Goal: Find specific page/section: Find specific page/section

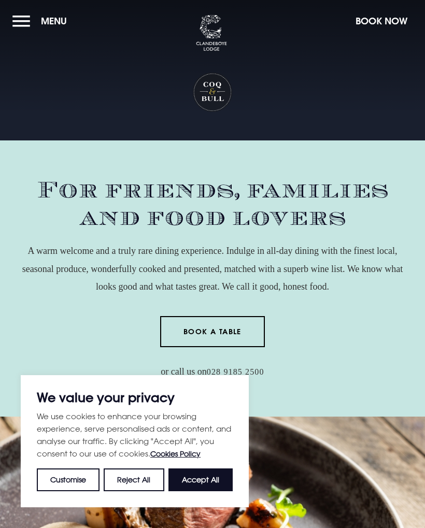
click at [32, 19] on button "Menu" at bounding box center [42, 21] width 60 height 22
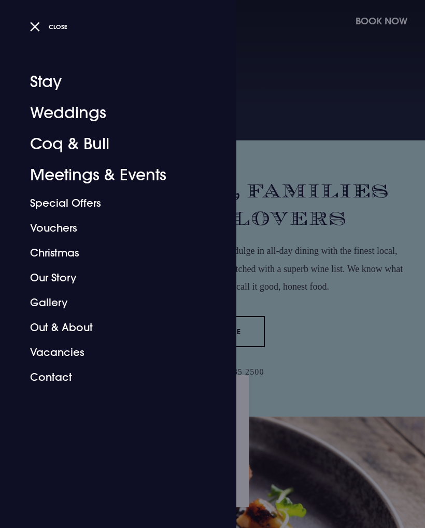
click at [46, 28] on button "Close" at bounding box center [49, 26] width 38 height 15
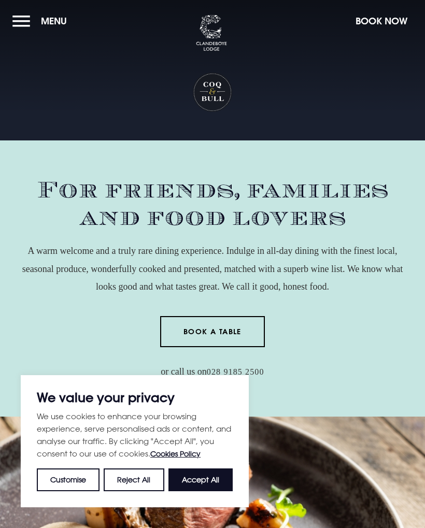
click at [71, 23] on button "Menu" at bounding box center [42, 21] width 60 height 22
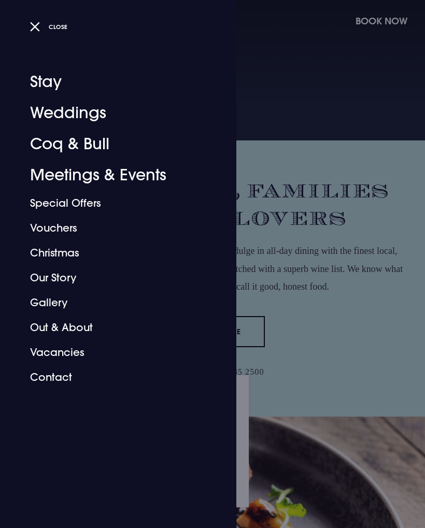
click at [93, 148] on link "Coq & Bull" at bounding box center [112, 143] width 164 height 31
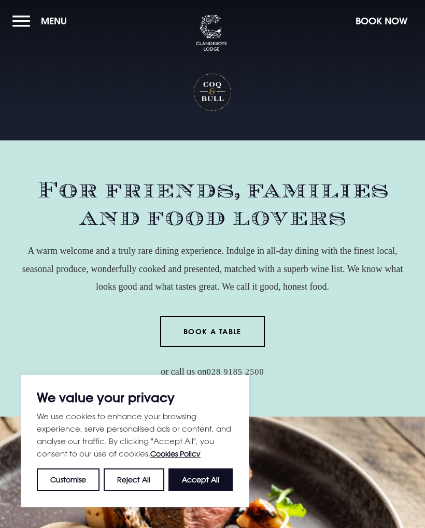
click at [223, 473] on button "Accept All" at bounding box center [200, 479] width 64 height 23
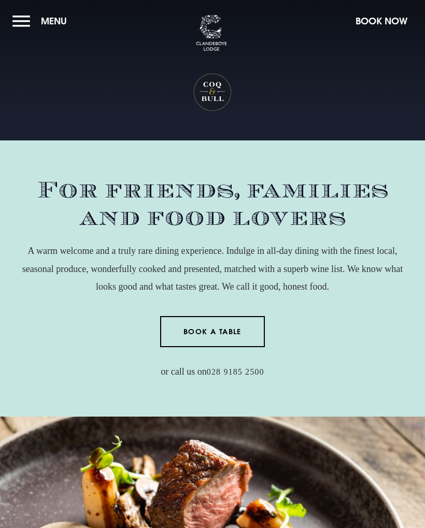
checkbox input "true"
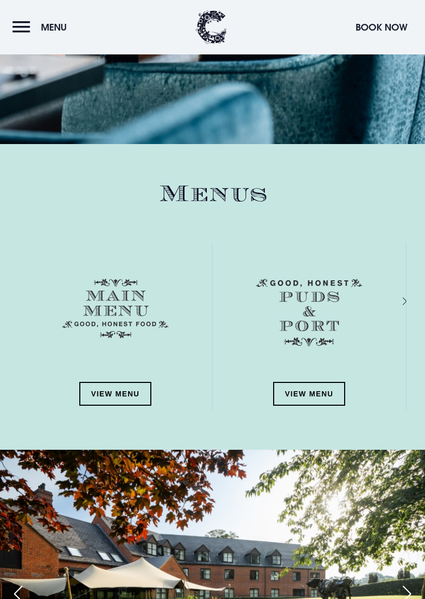
scroll to position [1144, 0]
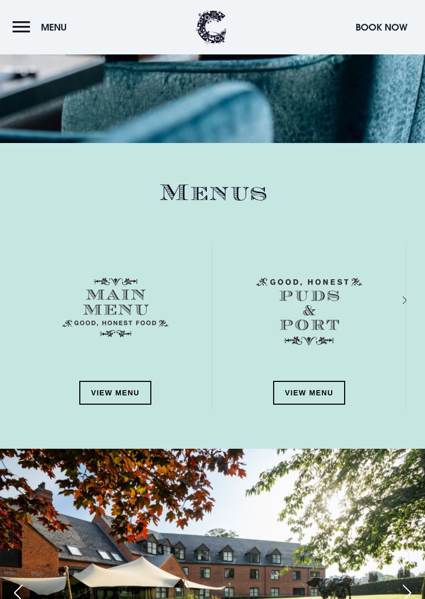
click at [130, 390] on link "View Menu" at bounding box center [115, 393] width 73 height 24
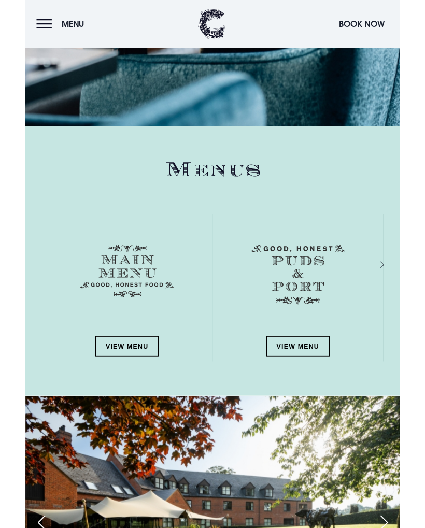
scroll to position [1173, 0]
